Goal: Task Accomplishment & Management: Use online tool/utility

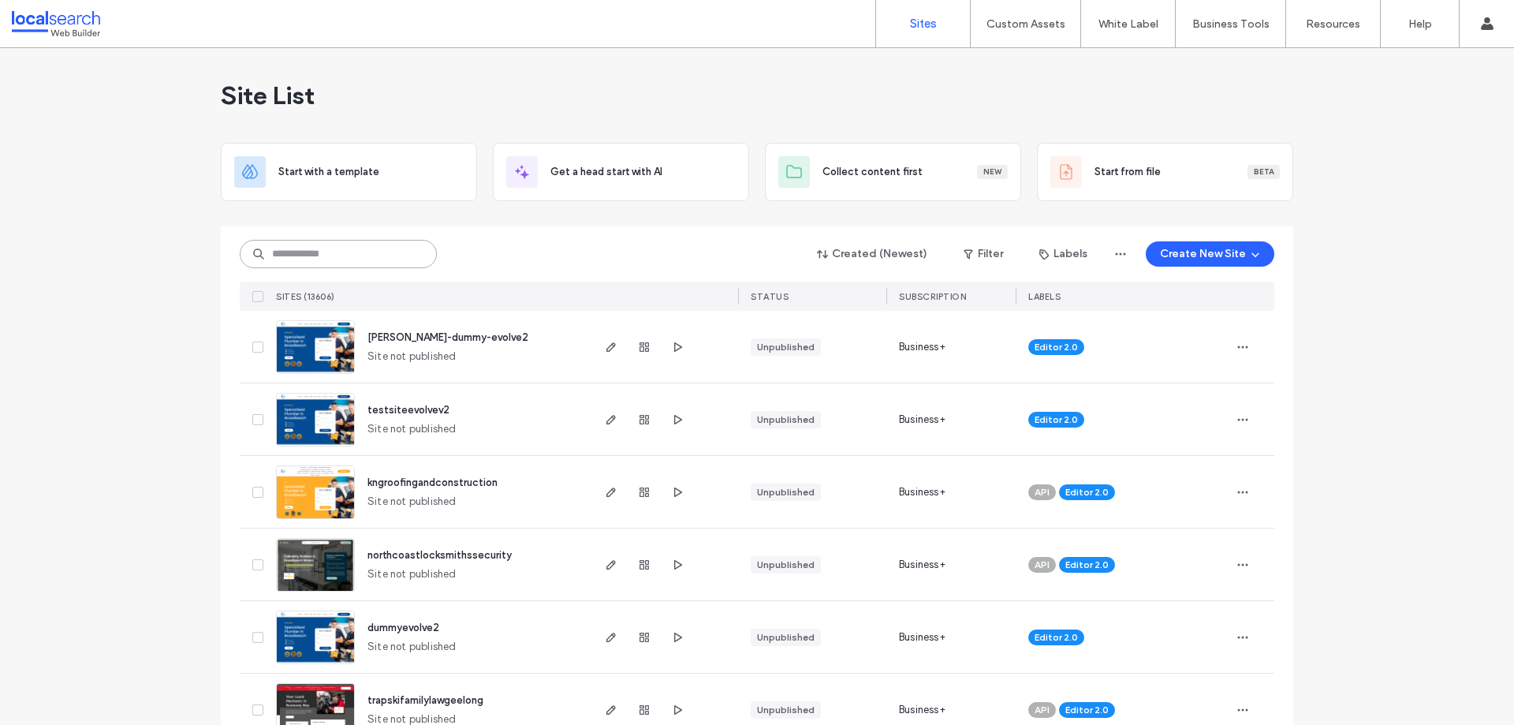
click at [311, 264] on input at bounding box center [338, 254] width 197 height 28
paste input "********"
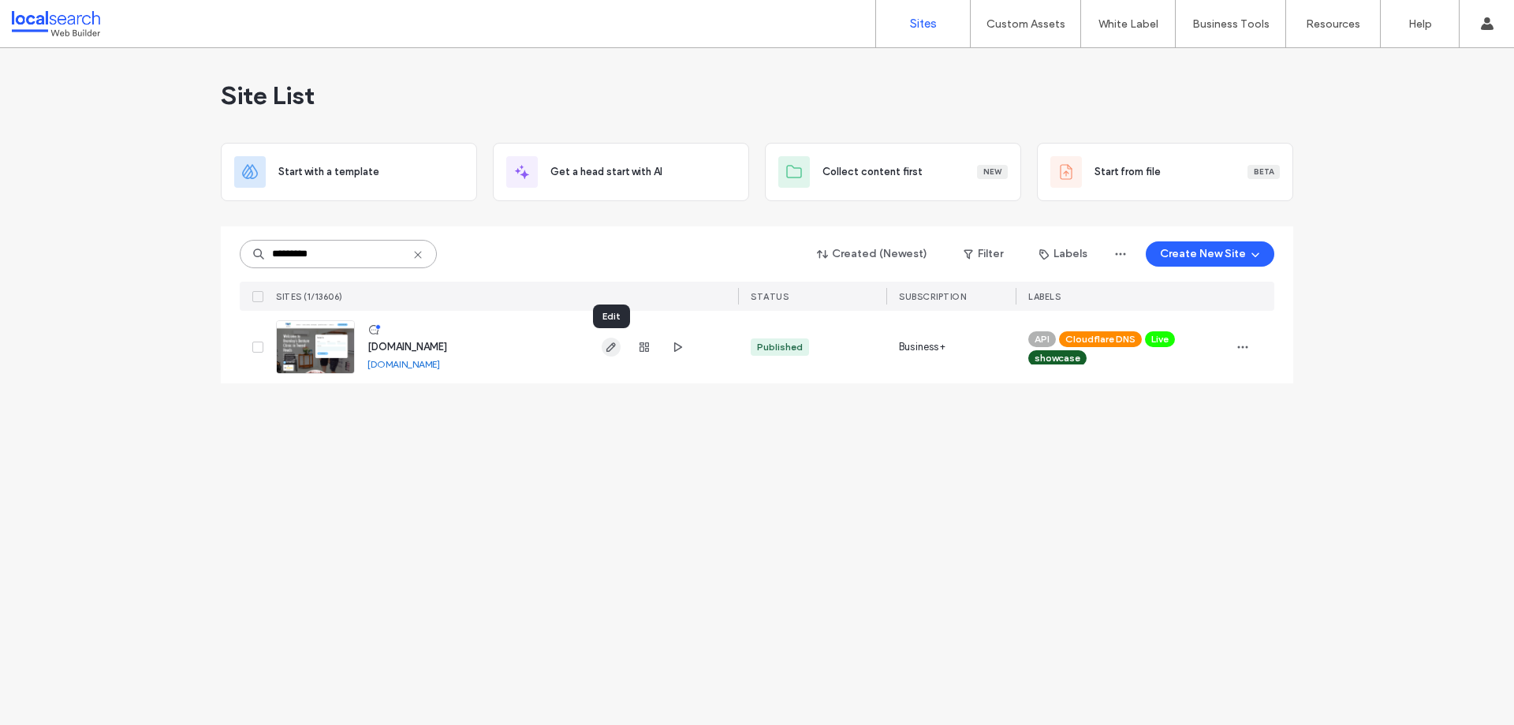
type input "********"
click at [613, 351] on icon "button" at bounding box center [611, 347] width 13 height 13
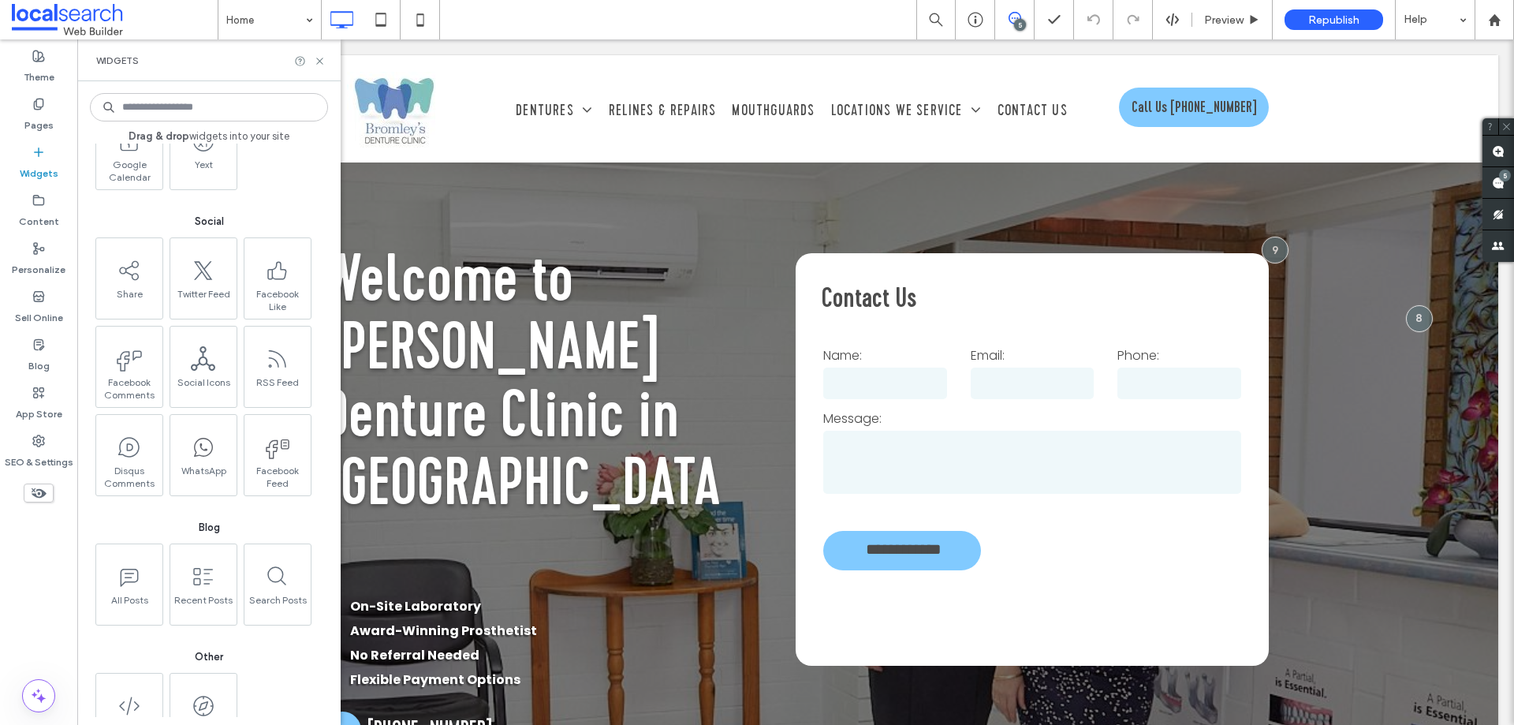
scroll to position [2325, 0]
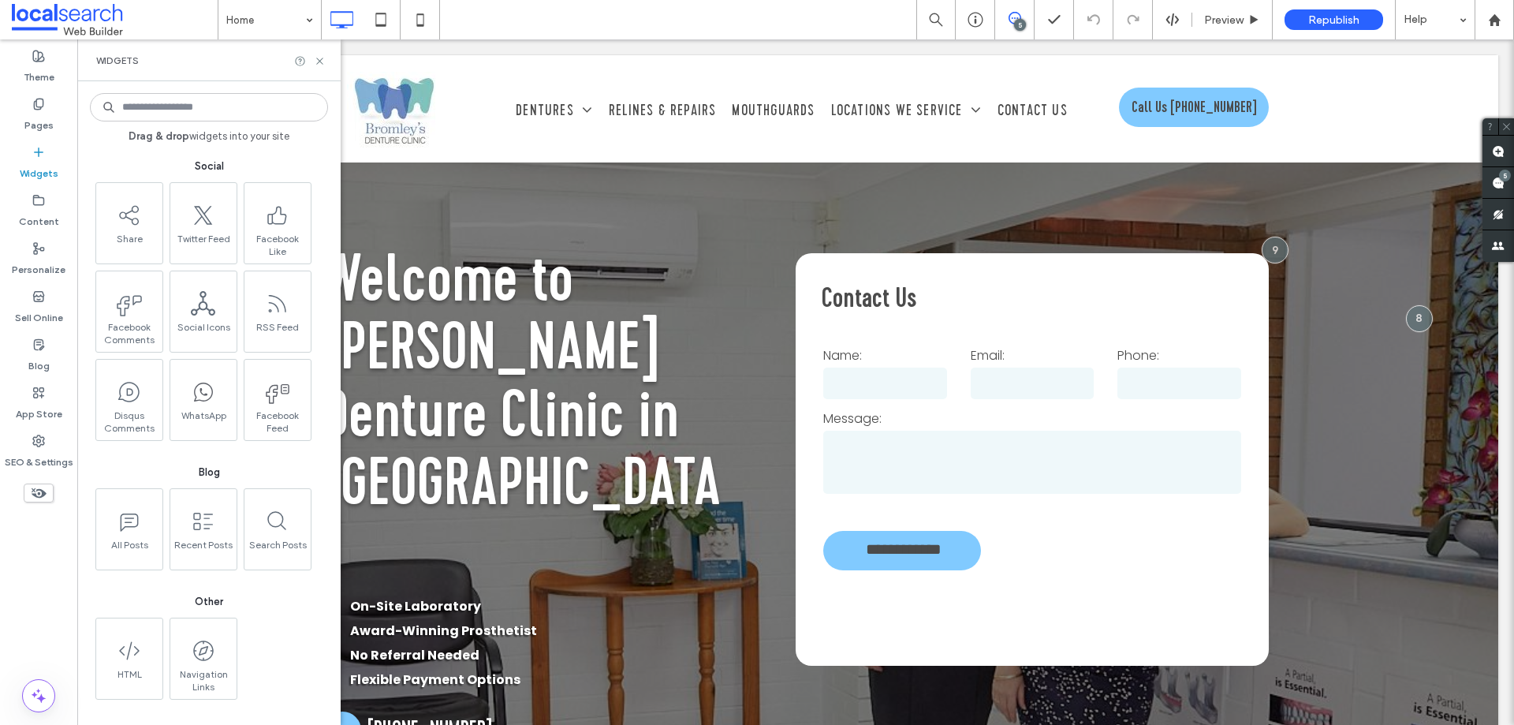
click at [146, 106] on input at bounding box center [209, 107] width 238 height 28
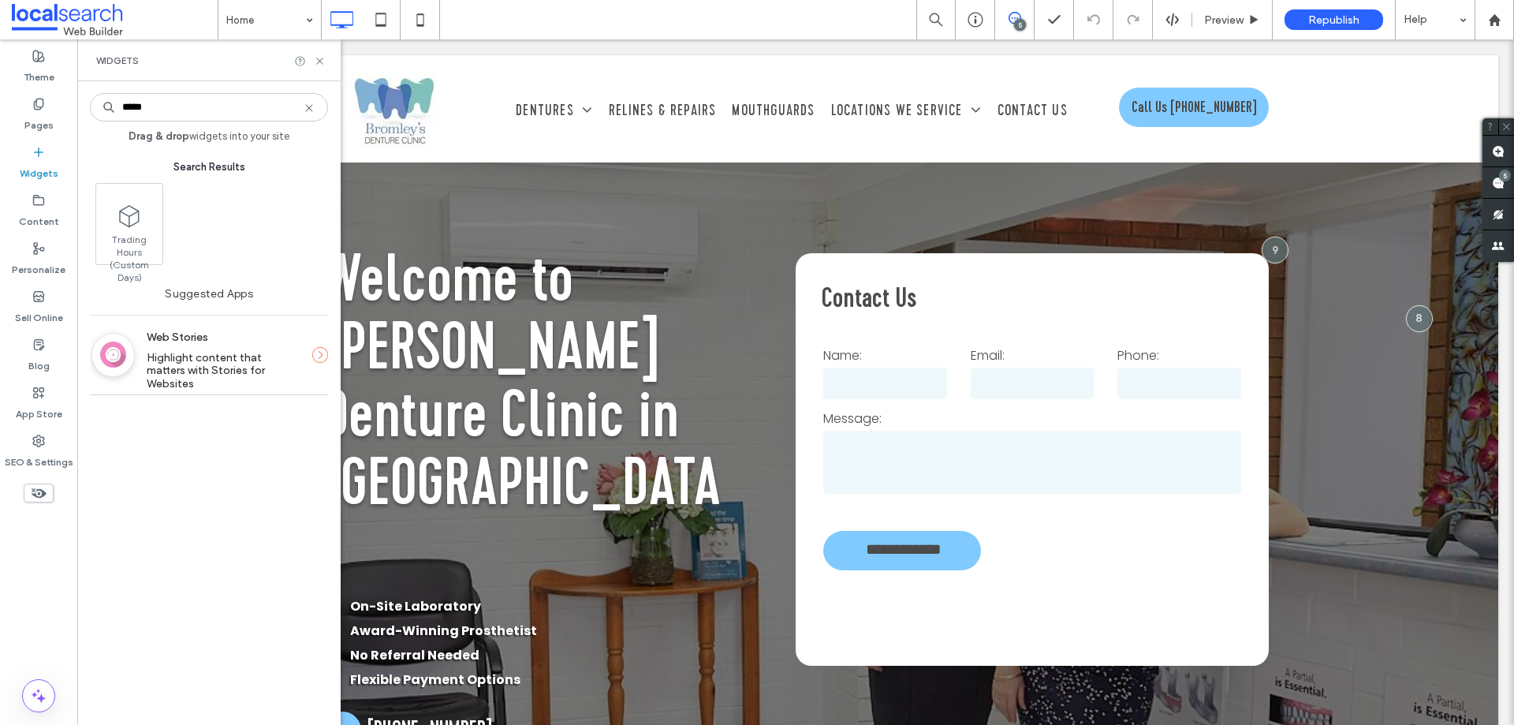
scroll to position [0, 0]
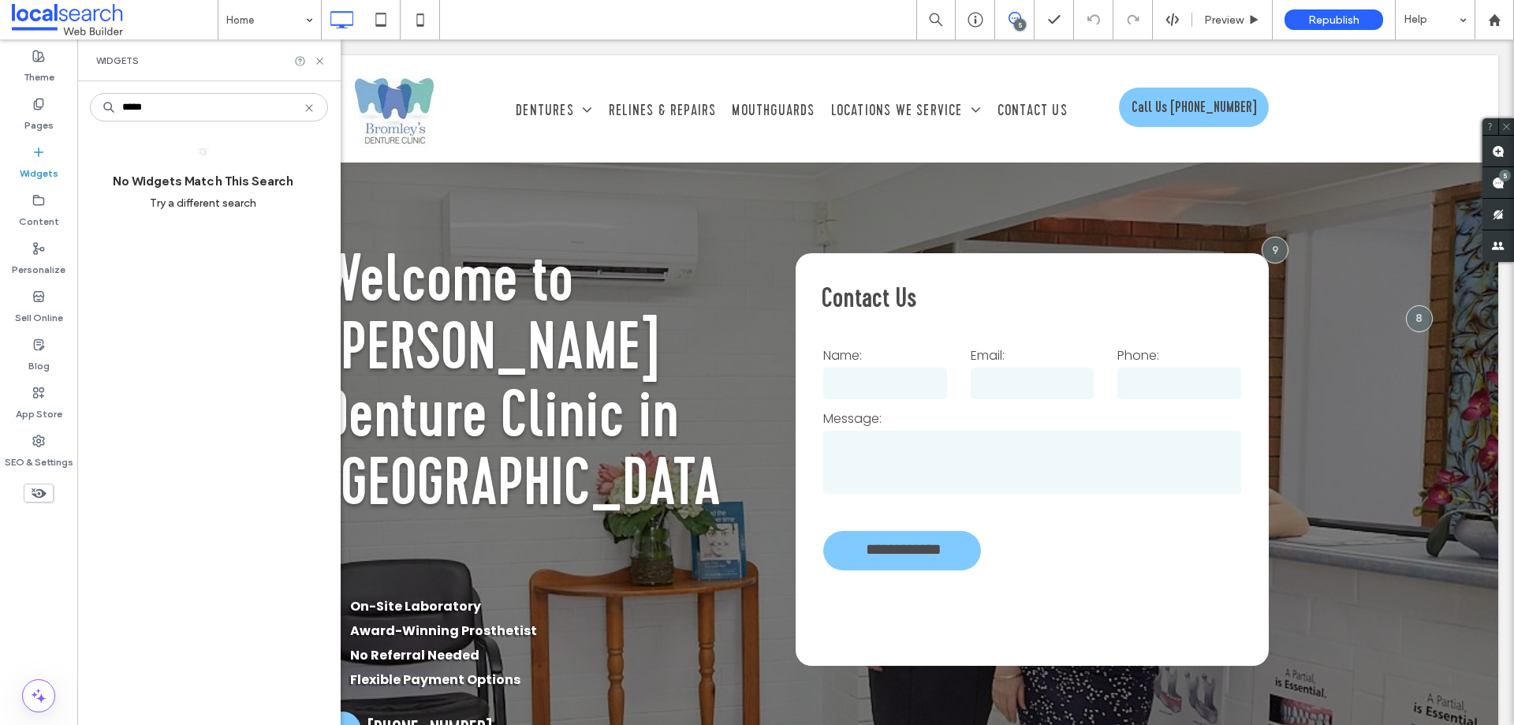
type input "*****"
click at [313, 110] on icon at bounding box center [309, 108] width 13 height 13
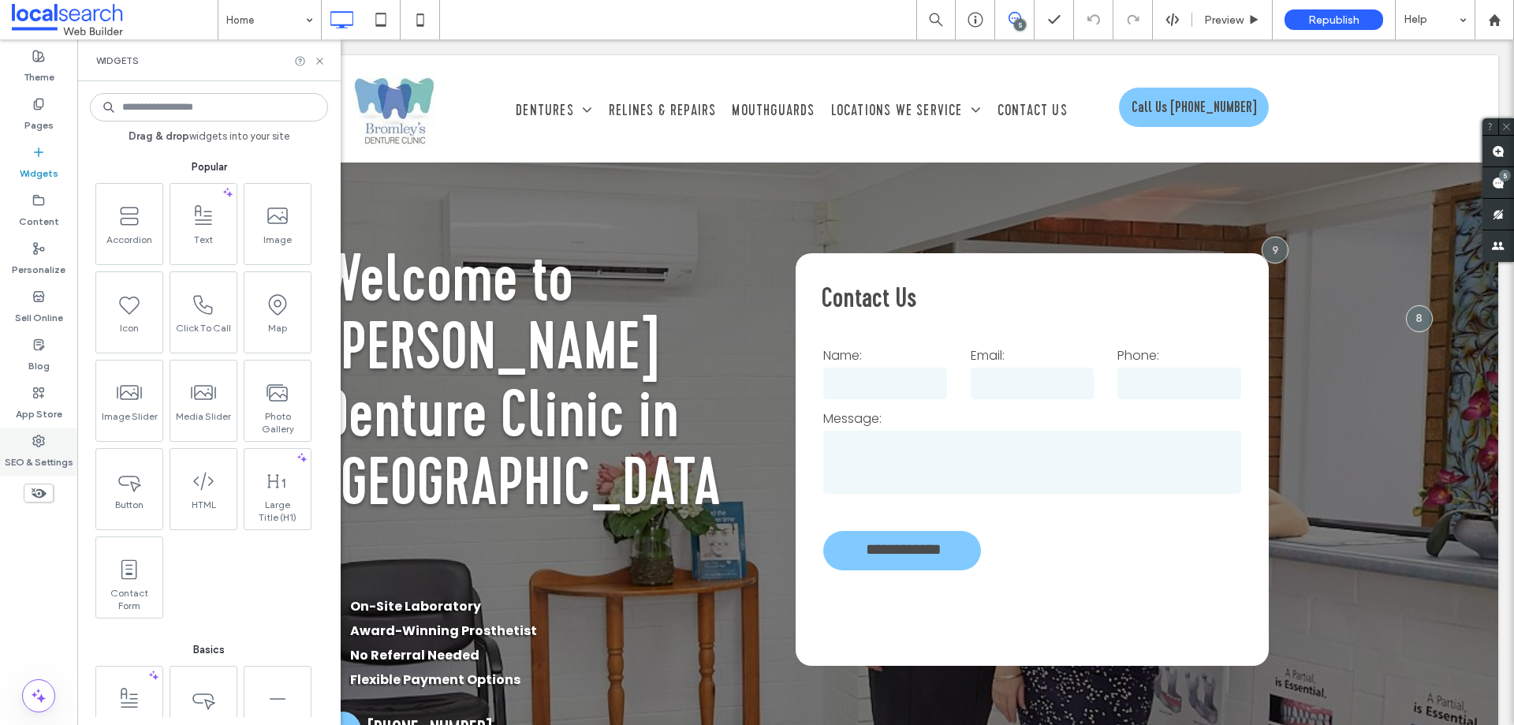
click at [50, 459] on label "SEO & Settings" at bounding box center [39, 458] width 69 height 22
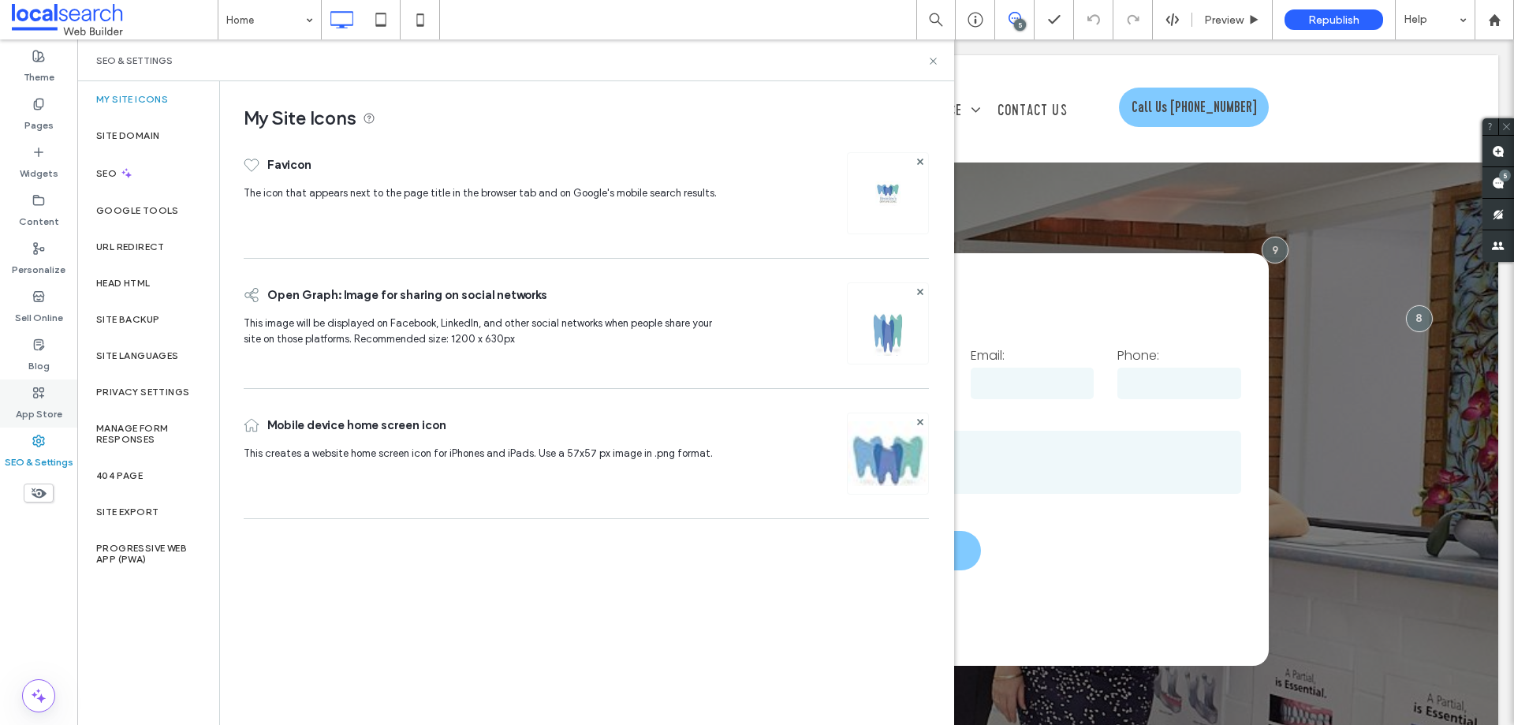
click at [48, 397] on div "App Store" at bounding box center [38, 403] width 77 height 48
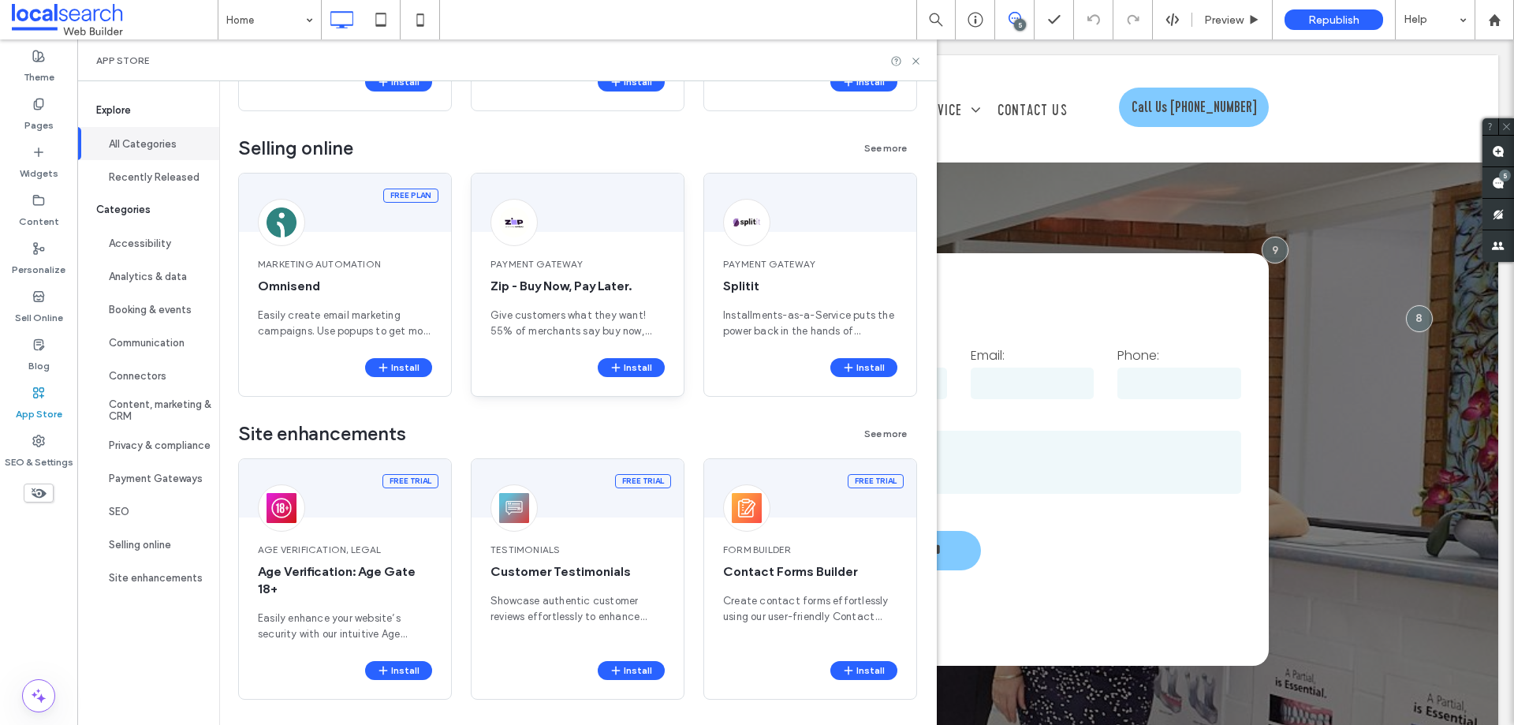
scroll to position [2462, 0]
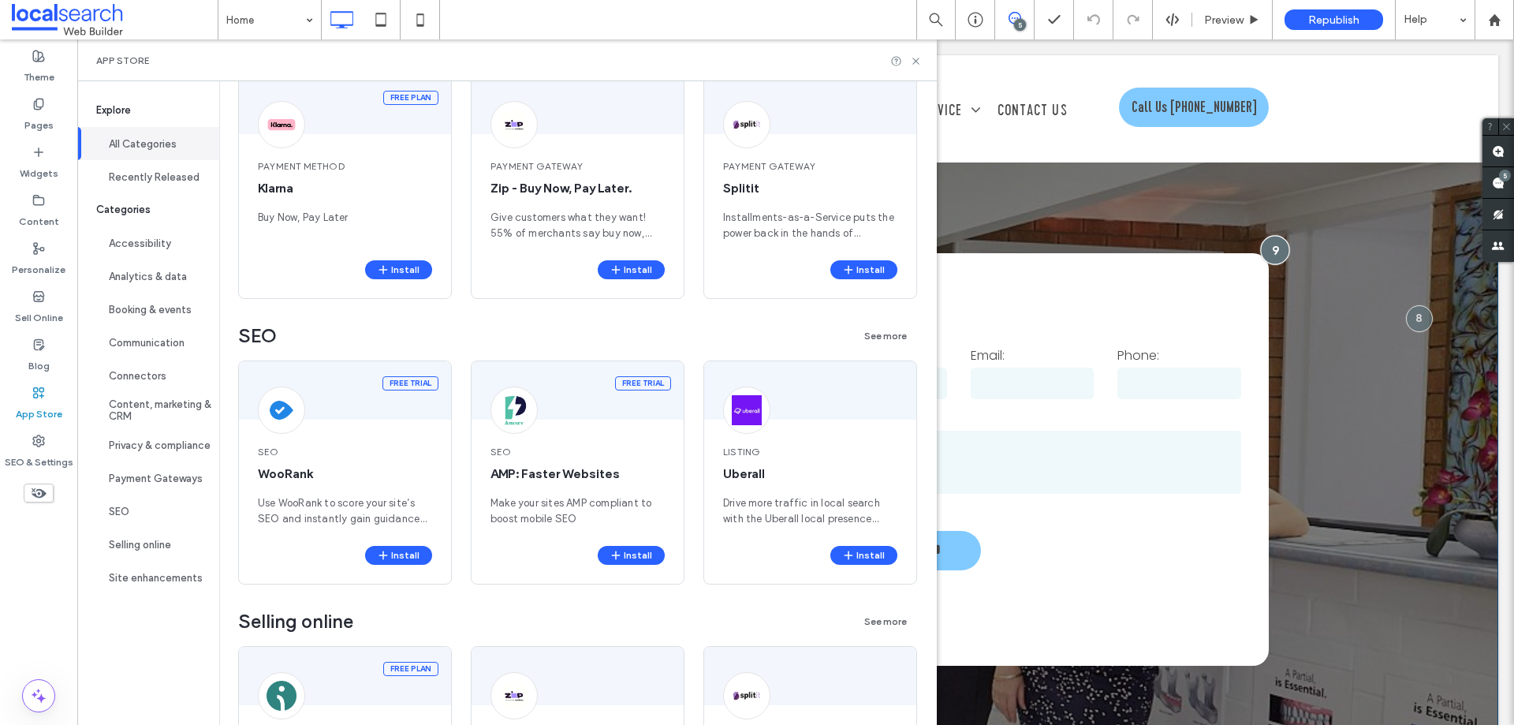
click at [1265, 238] on div at bounding box center [1274, 249] width 29 height 29
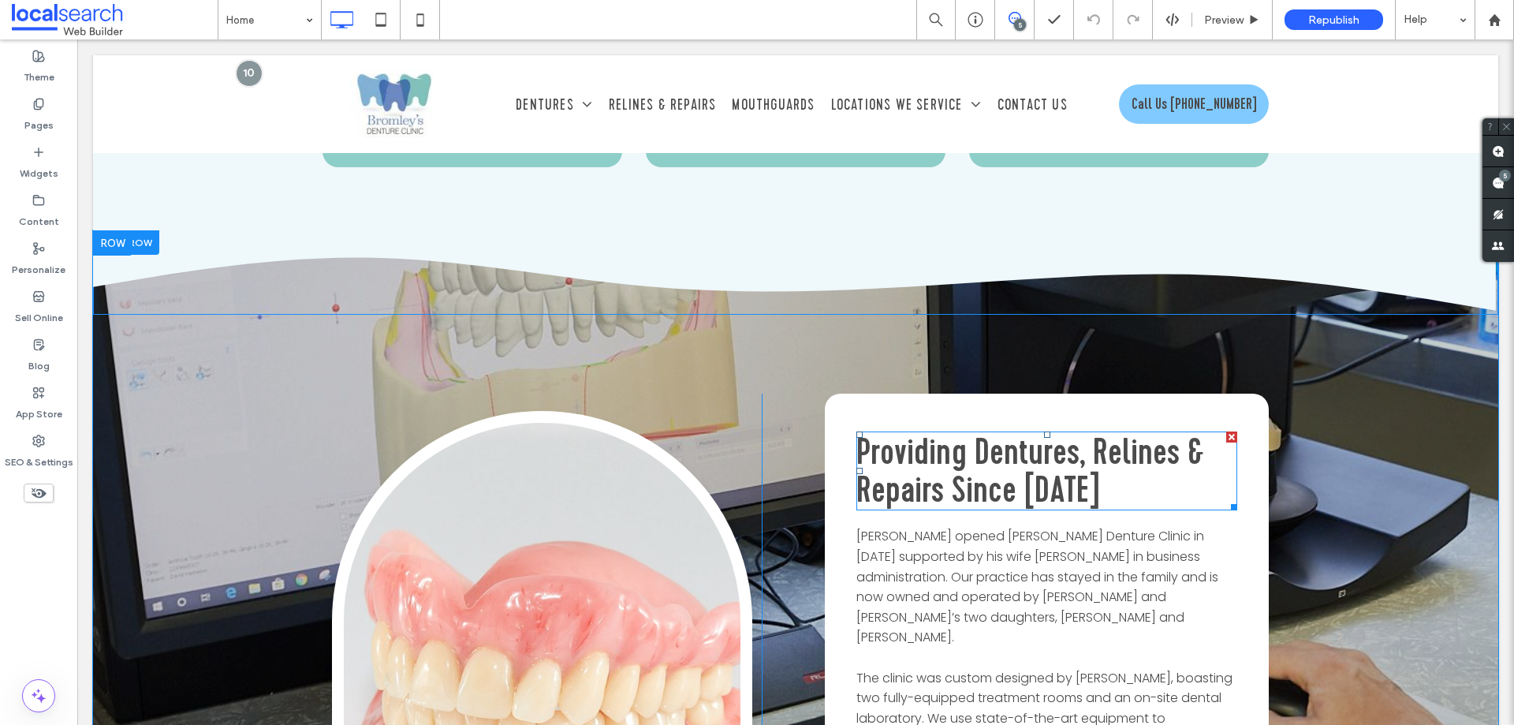
scroll to position [1719, 0]
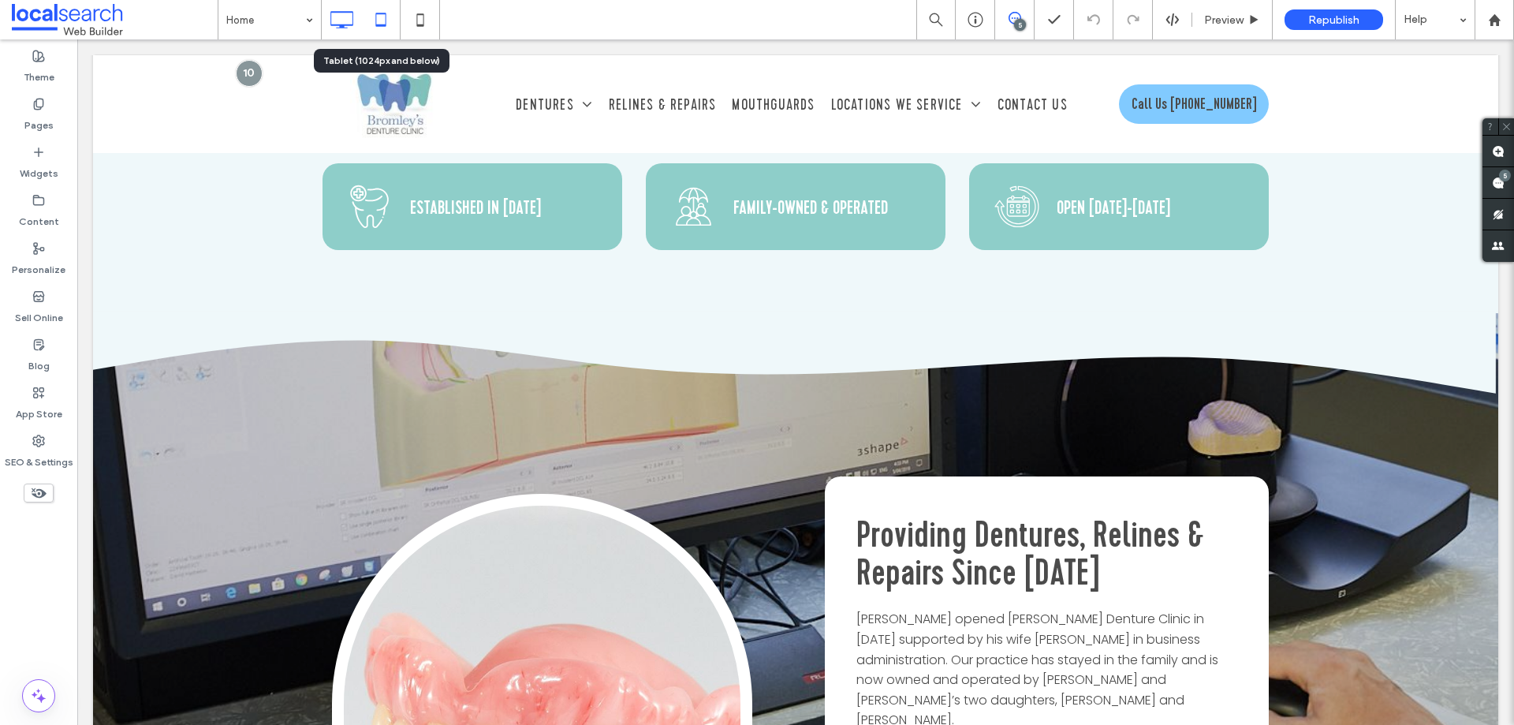
click at [389, 12] on icon at bounding box center [381, 20] width 32 height 32
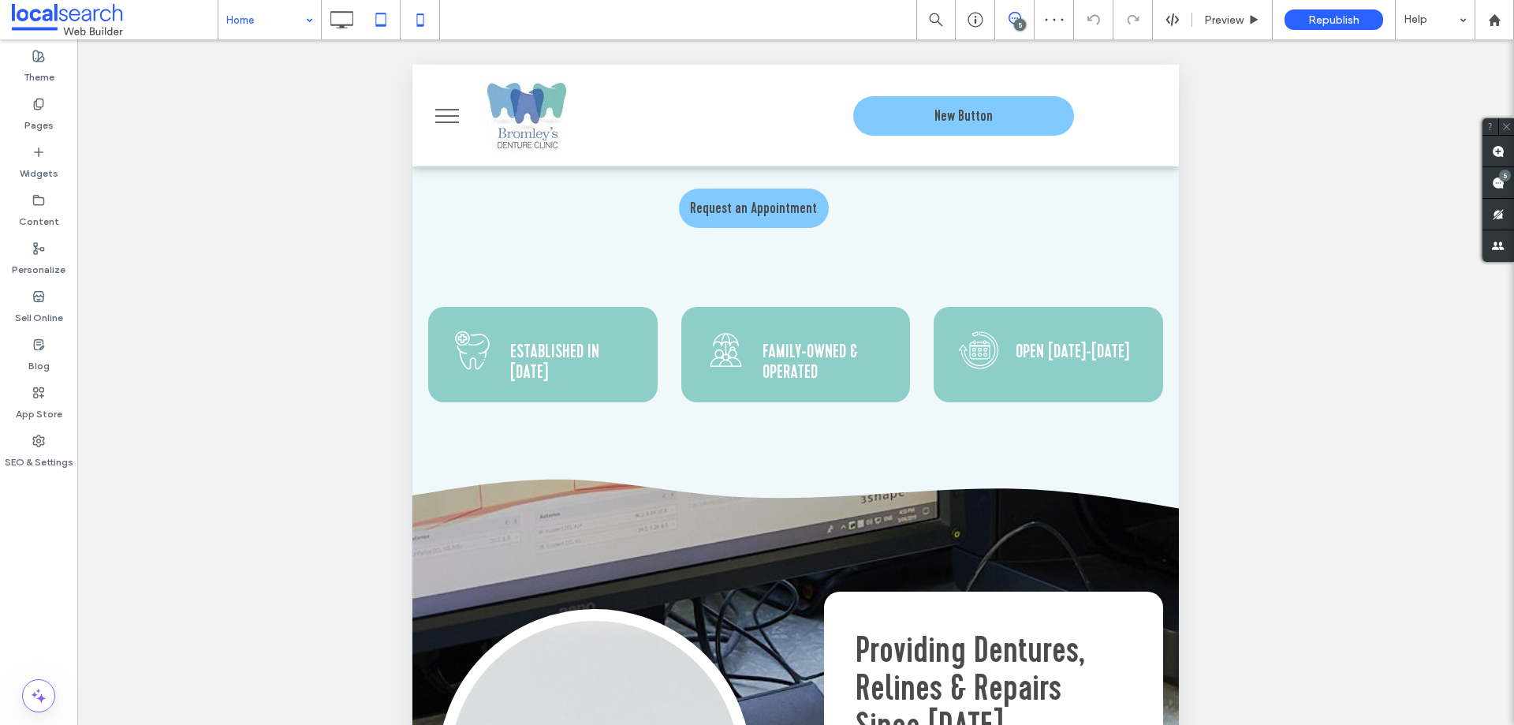
click at [424, 23] on icon at bounding box center [420, 20] width 32 height 32
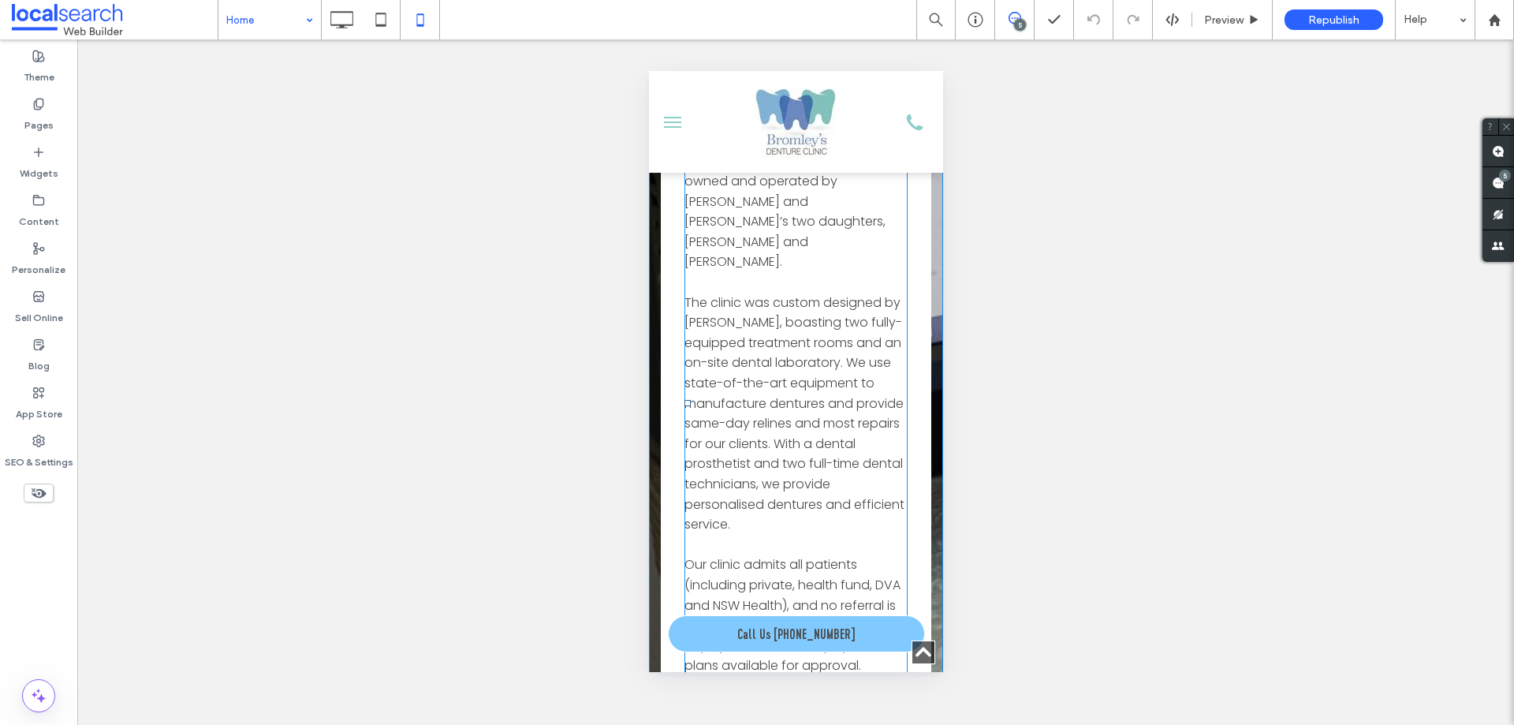
scroll to position [3075, 0]
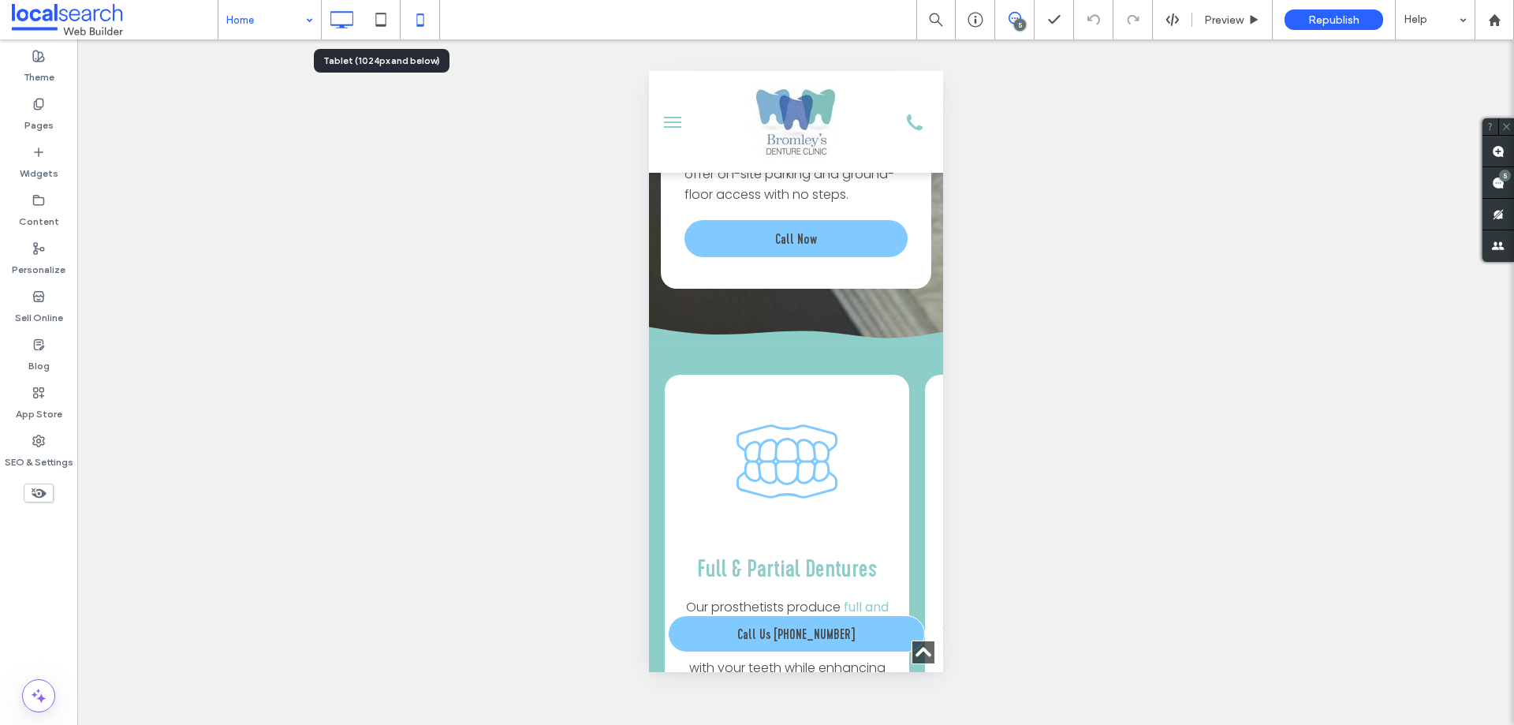
click at [337, 15] on icon at bounding box center [342, 20] width 32 height 32
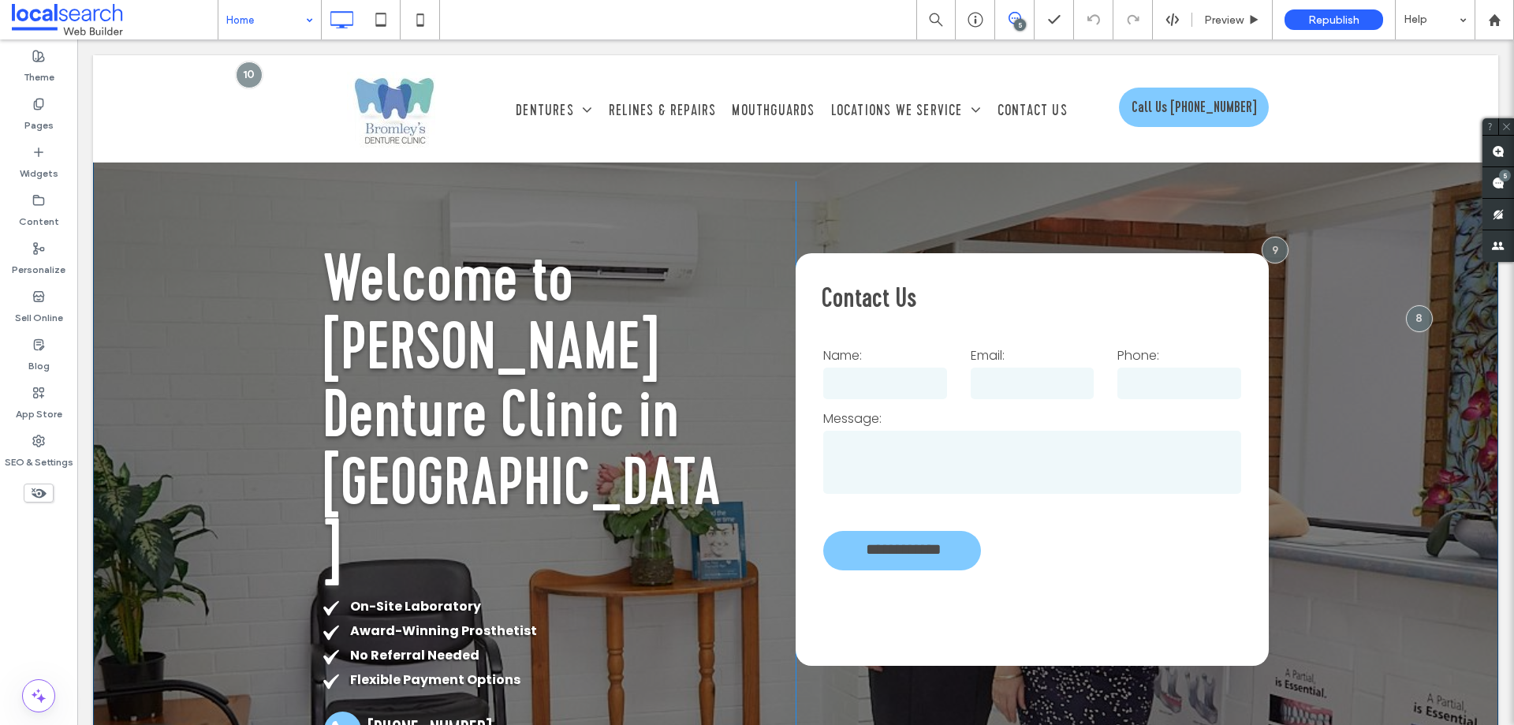
scroll to position [0, 0]
click at [1493, 181] on use at bounding box center [1498, 183] width 13 height 13
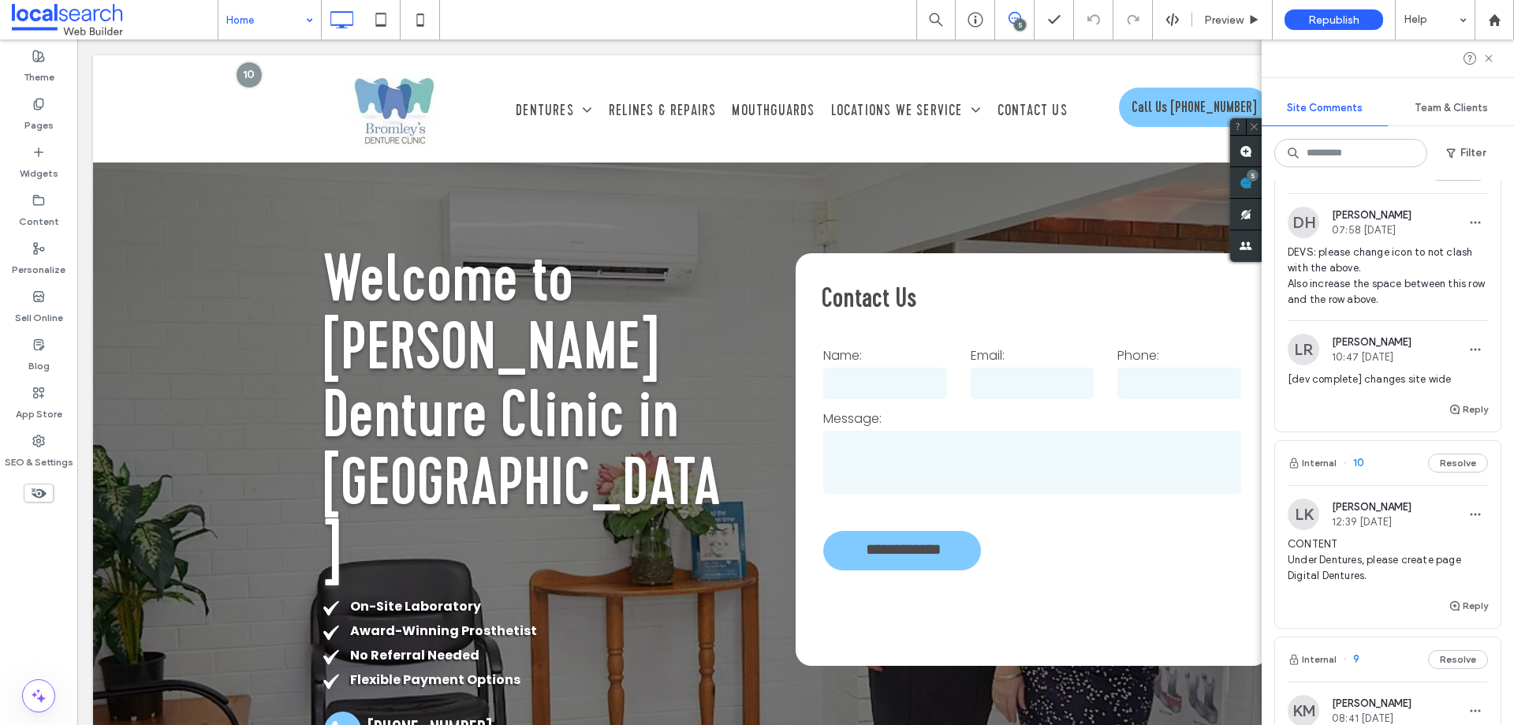
scroll to position [473, 0]
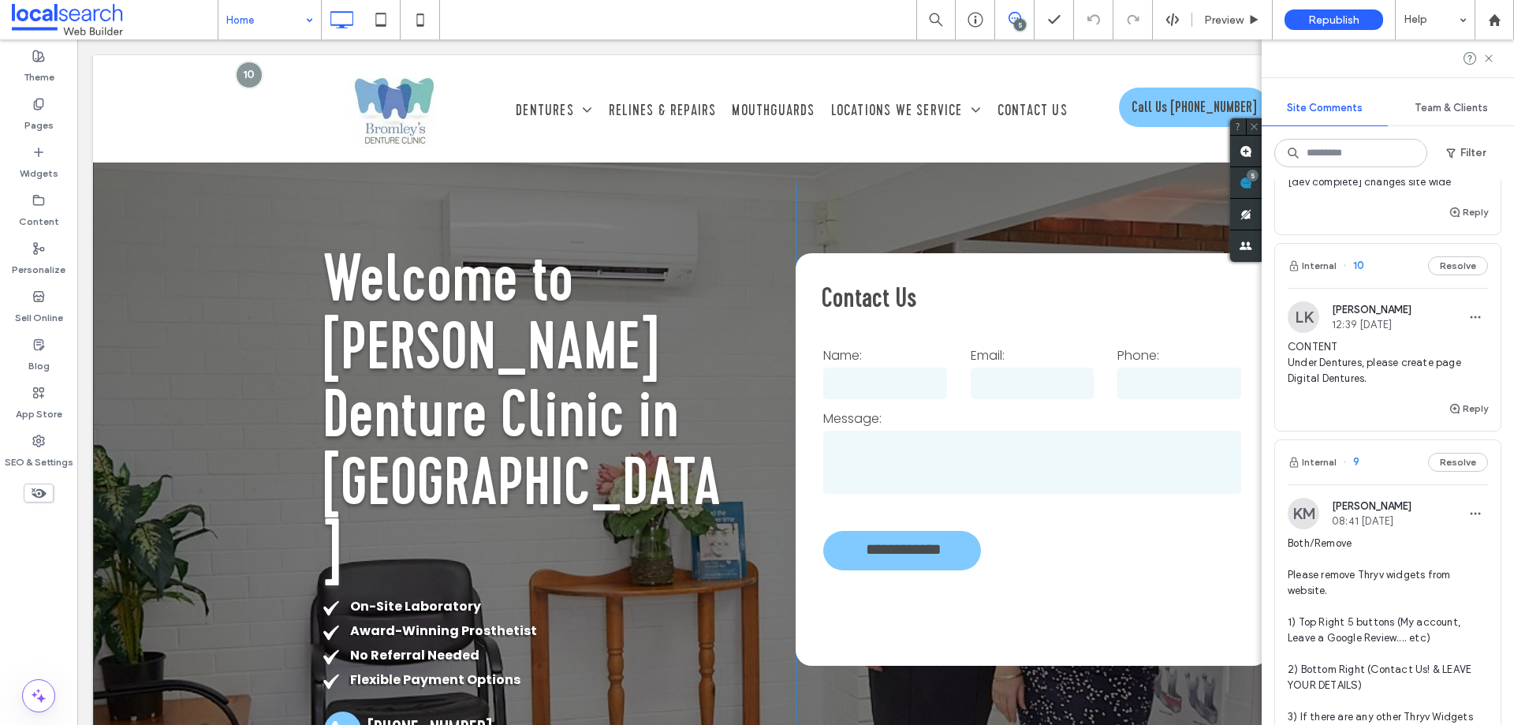
click at [1139, 211] on div "**********" at bounding box center [795, 516] width 946 height 671
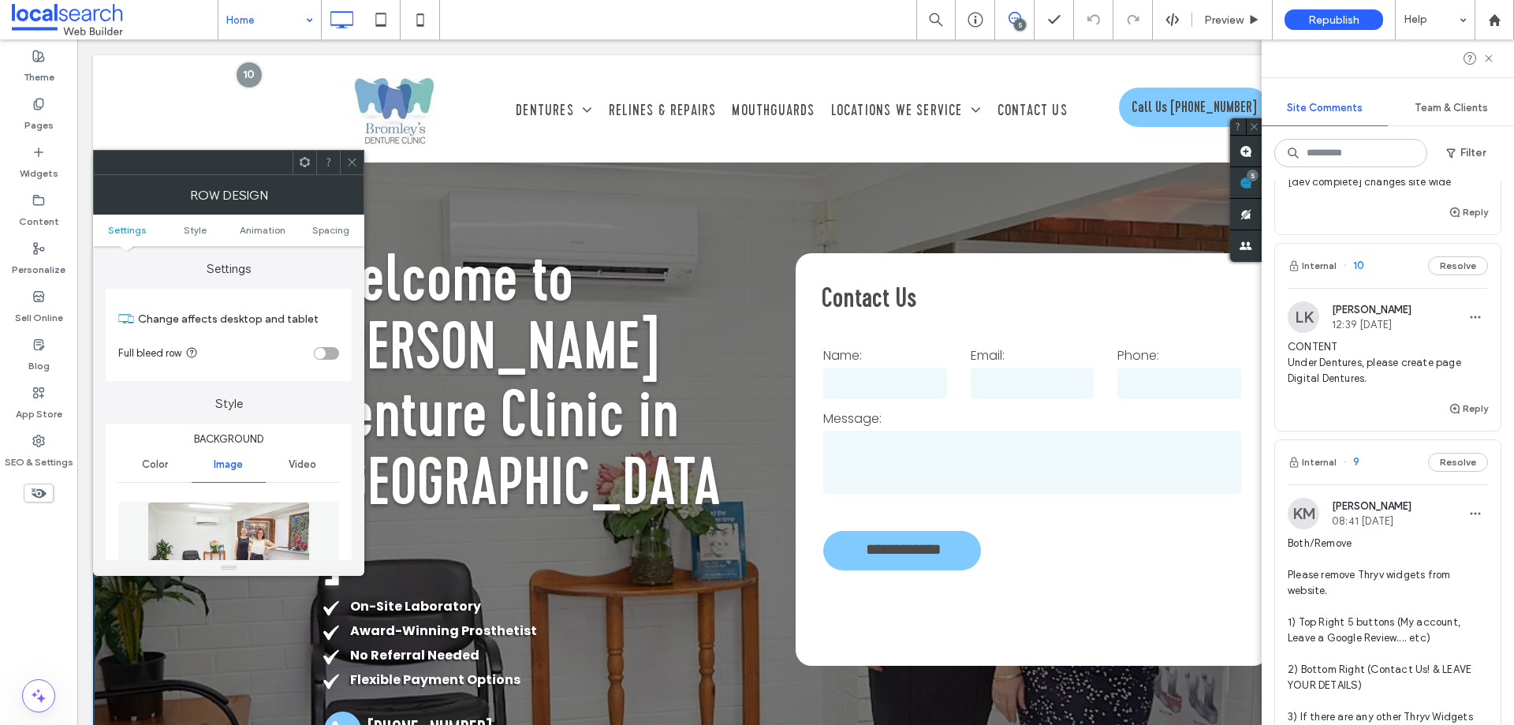
click at [356, 158] on icon at bounding box center [352, 162] width 12 height 12
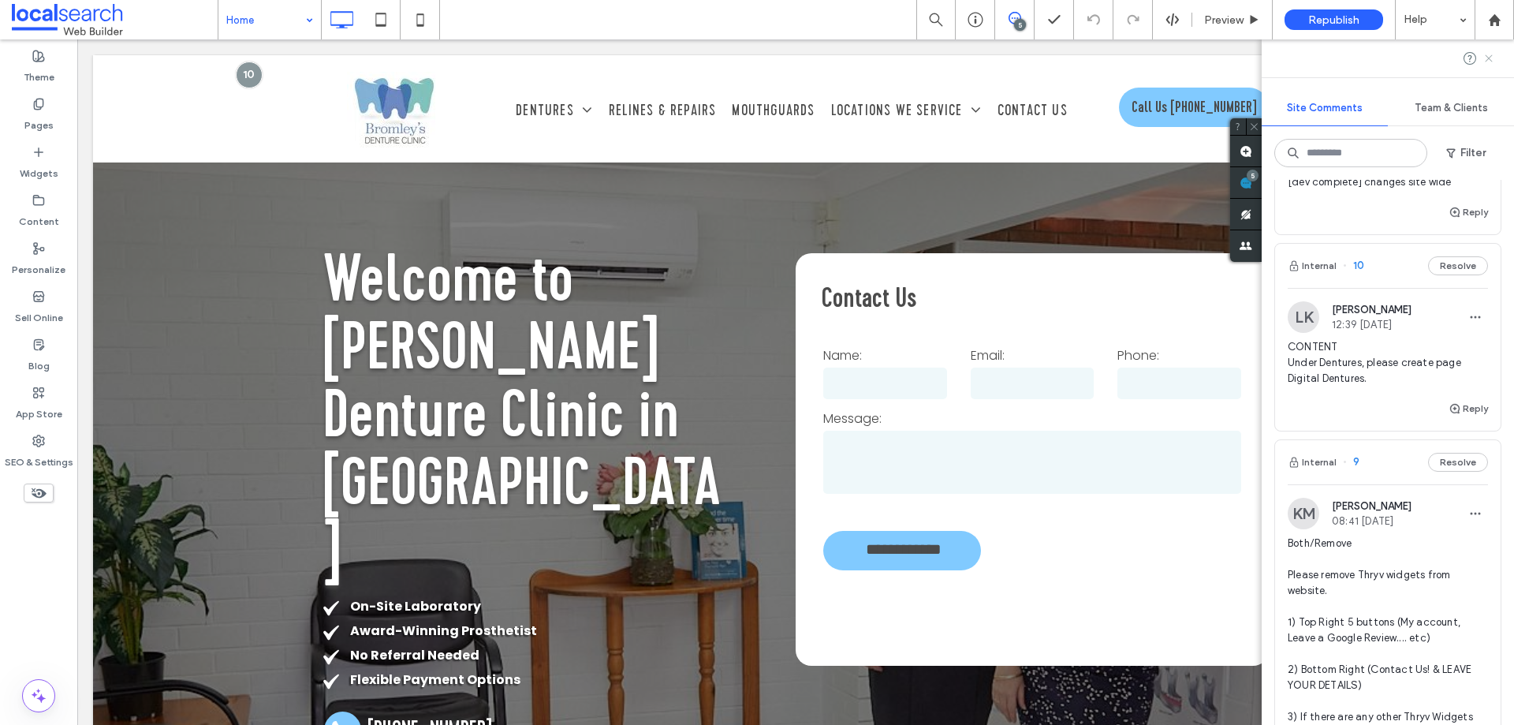
click at [1489, 58] on use at bounding box center [1488, 57] width 7 height 7
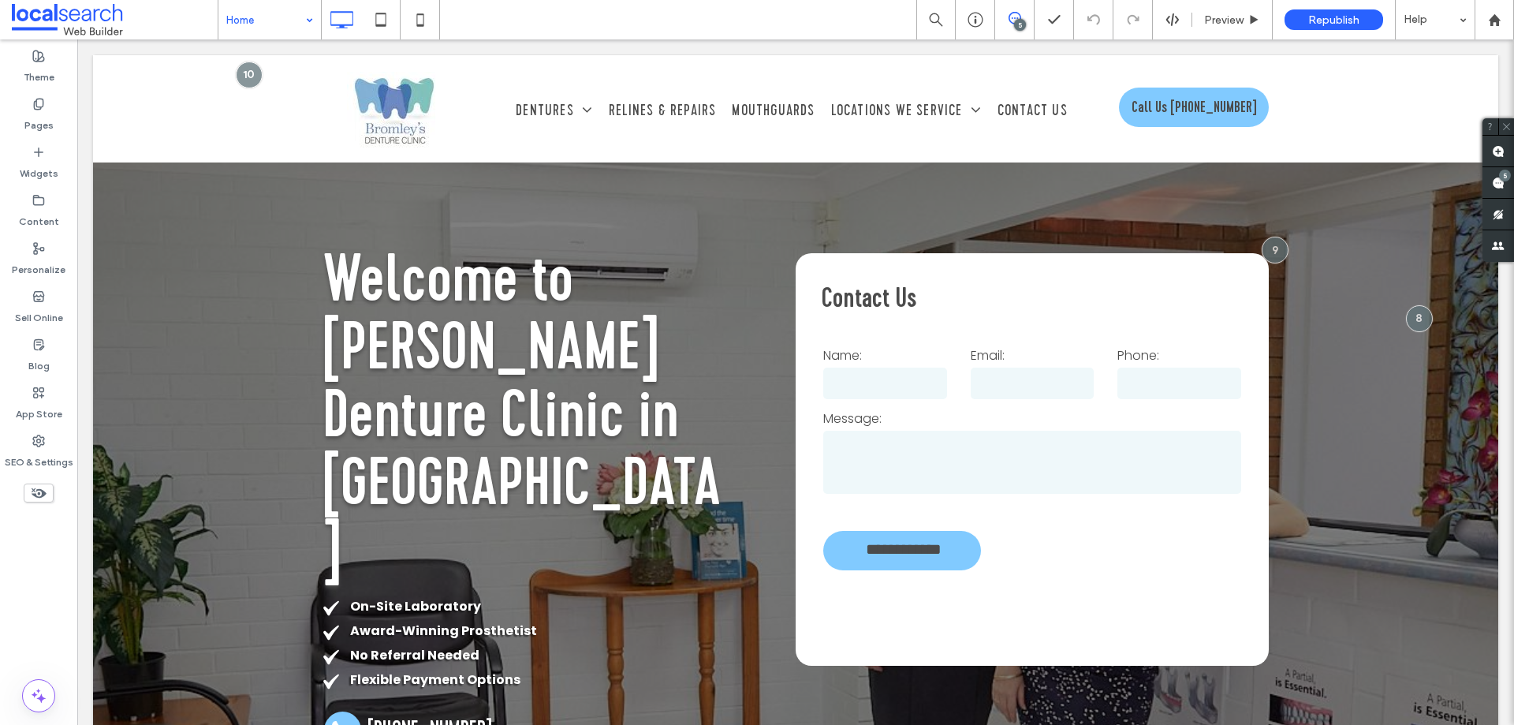
scroll to position [0, 0]
click at [1260, 235] on div at bounding box center [1274, 249] width 29 height 29
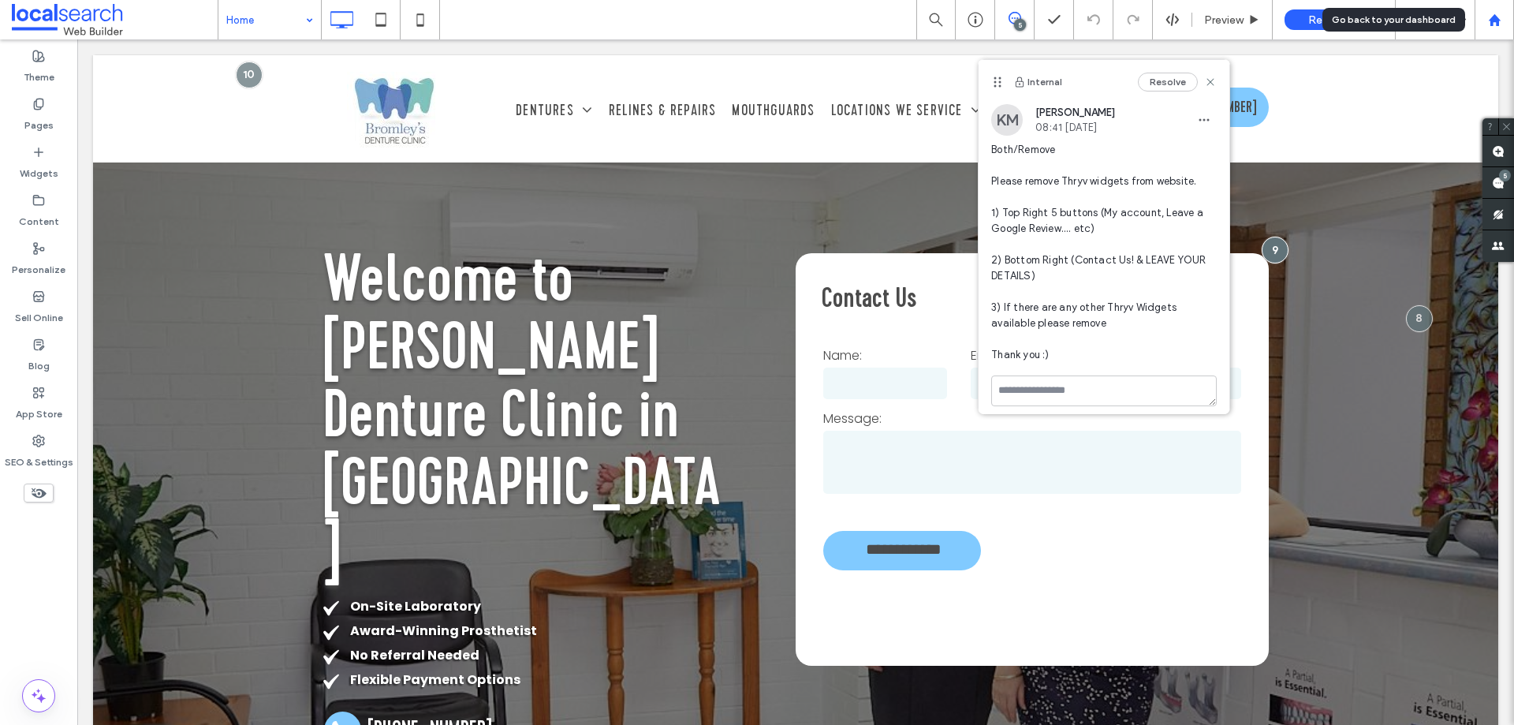
click at [1502, 9] on div at bounding box center [1493, 19] width 39 height 39
